Goal: Transaction & Acquisition: Subscribe to service/newsletter

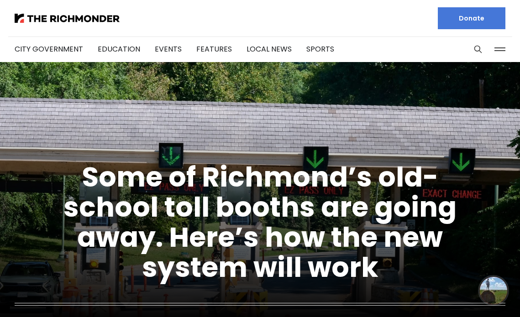
click at [503, 52] on button at bounding box center [500, 49] width 14 height 14
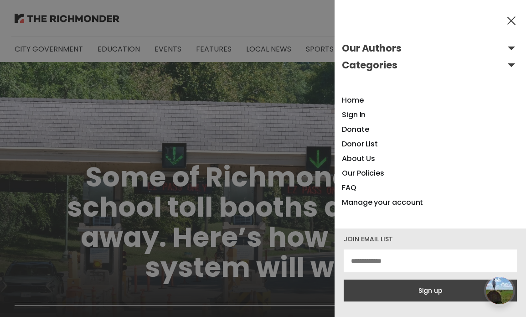
click at [409, 68] on button "Categories" at bounding box center [430, 65] width 177 height 15
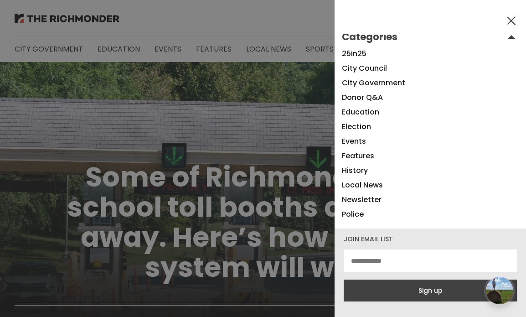
scroll to position [83, 0]
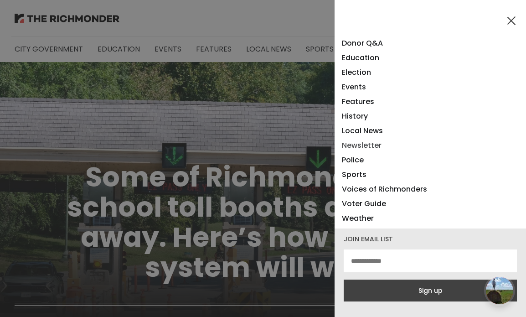
click at [370, 146] on link "Newsletter" at bounding box center [362, 145] width 40 height 10
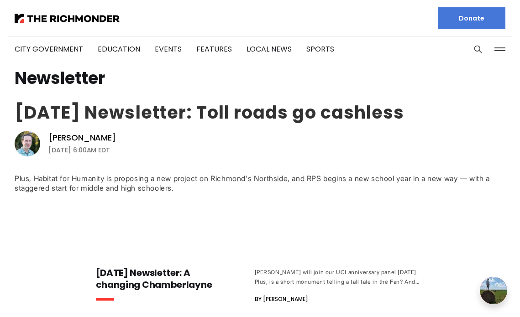
click at [113, 109] on link "[DATE] Newsletter: Toll roads go cashless" at bounding box center [209, 112] width 389 height 24
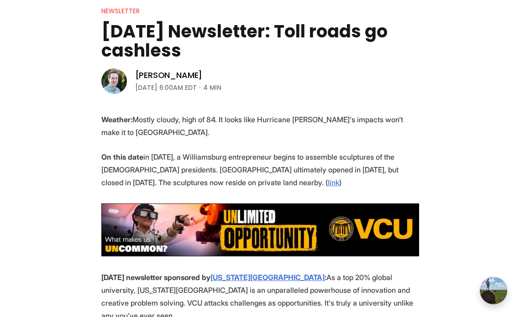
scroll to position [92, 0]
